Goal: Information Seeking & Learning: Learn about a topic

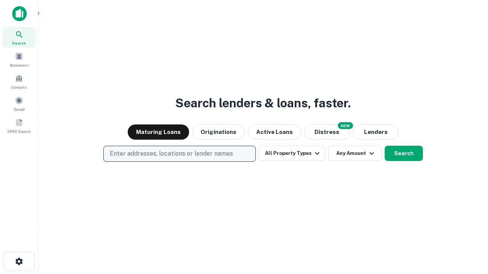
click at [179, 154] on p "Enter addresses, locations or lender names" at bounding box center [171, 153] width 123 height 9
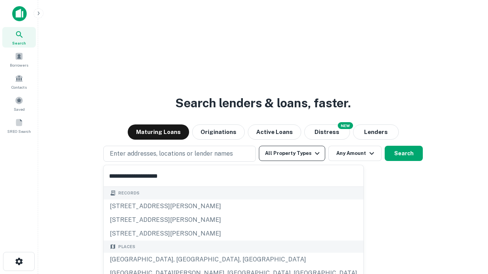
click at [292, 154] on button "All Property Types" at bounding box center [292, 153] width 66 height 15
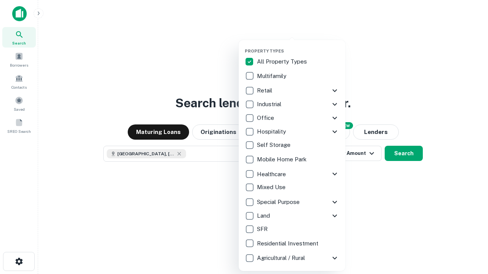
click at [298, 46] on button "button" at bounding box center [298, 46] width 107 height 0
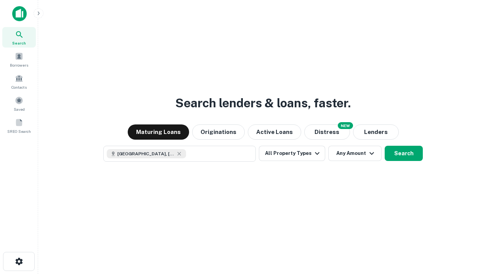
scroll to position [12, 0]
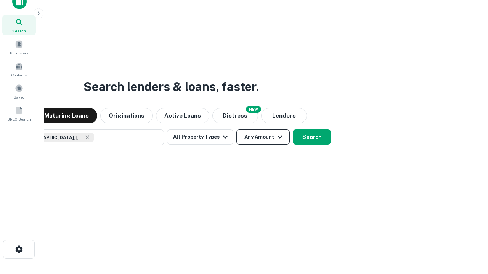
click at [236, 130] on button "Any Amount" at bounding box center [262, 137] width 53 height 15
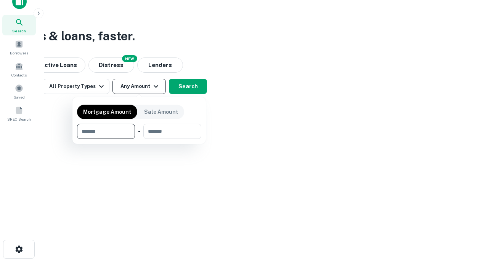
type input "*******"
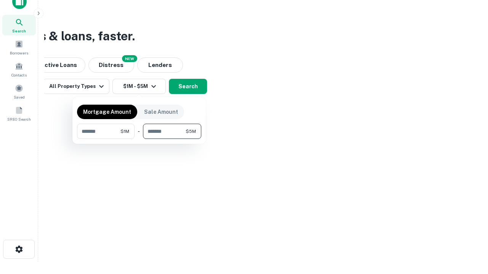
type input "*******"
click at [139, 139] on button "button" at bounding box center [139, 139] width 124 height 0
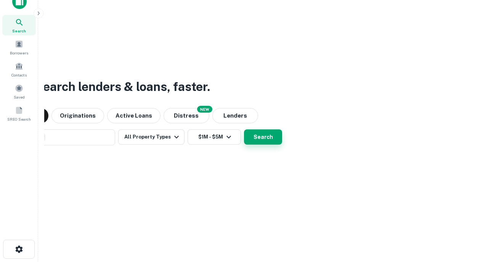
click at [244, 130] on button "Search" at bounding box center [263, 137] width 38 height 15
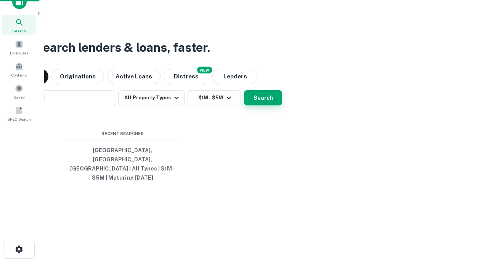
scroll to position [25, 216]
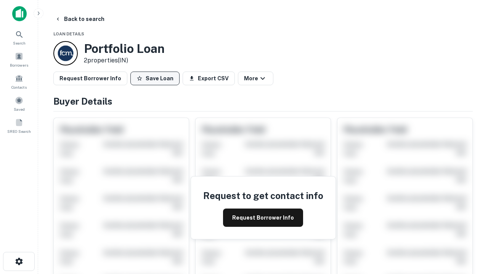
click at [155, 79] on button "Save Loan" at bounding box center [154, 79] width 49 height 14
click at [157, 79] on button "Save Loan" at bounding box center [154, 79] width 49 height 14
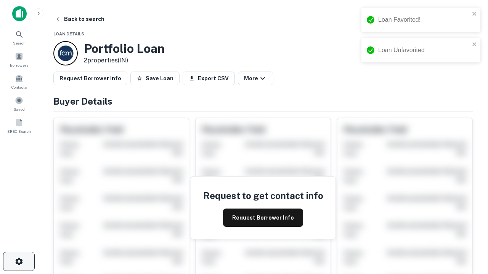
click at [19, 262] on icon "button" at bounding box center [18, 261] width 9 height 9
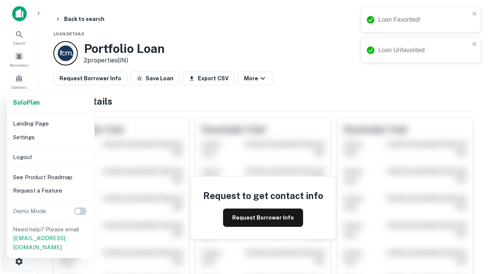
click at [50, 157] on li "Logout" at bounding box center [51, 158] width 82 height 14
